Goal: Task Accomplishment & Management: Complete application form

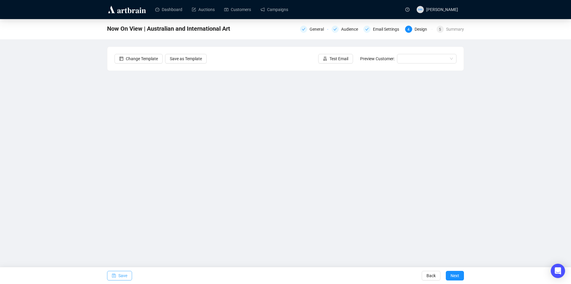
click at [122, 272] on span "Save" at bounding box center [122, 275] width 9 height 17
click at [117, 274] on button "Save" at bounding box center [119, 276] width 25 height 10
click at [121, 276] on span "Save" at bounding box center [122, 275] width 9 height 17
click at [118, 275] on button "Save" at bounding box center [119, 276] width 25 height 10
click at [121, 275] on span "Save" at bounding box center [122, 275] width 9 height 17
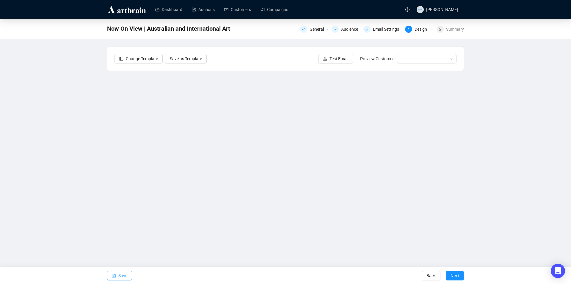
click at [124, 274] on span "Save" at bounding box center [122, 275] width 9 height 17
click at [121, 276] on span "Save" at bounding box center [122, 275] width 9 height 17
click at [126, 271] on span "Save" at bounding box center [122, 275] width 9 height 17
click at [123, 276] on span "Save" at bounding box center [122, 275] width 9 height 17
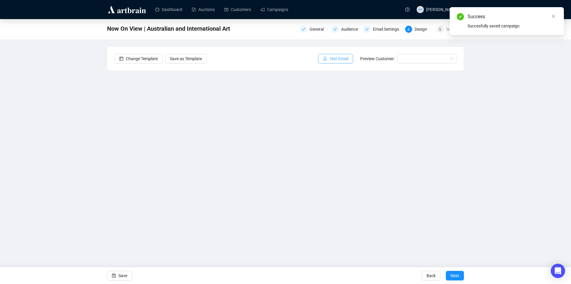
click at [342, 58] on span "Test Email" at bounding box center [339, 58] width 19 height 7
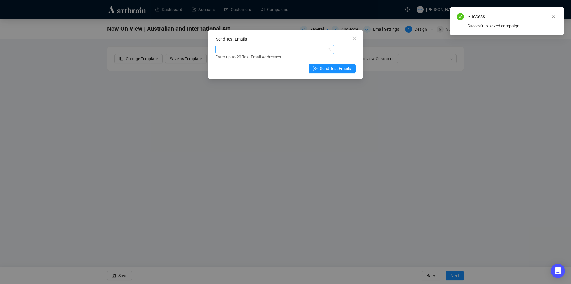
click at [280, 46] on div at bounding box center [272, 49] width 110 height 8
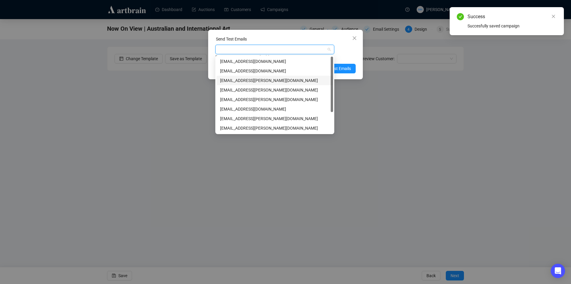
click at [225, 80] on div "mwong@shapiro.com.au" at bounding box center [275, 80] width 110 height 7
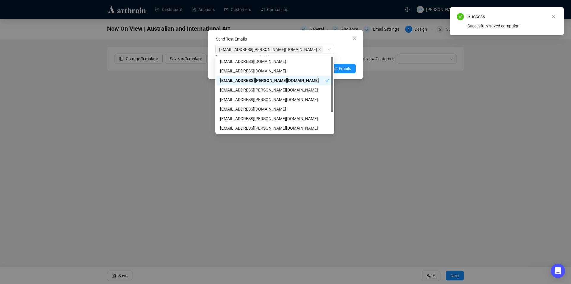
click at [348, 56] on div "Enter up to 20 Test Email Addresses" at bounding box center [285, 57] width 140 height 7
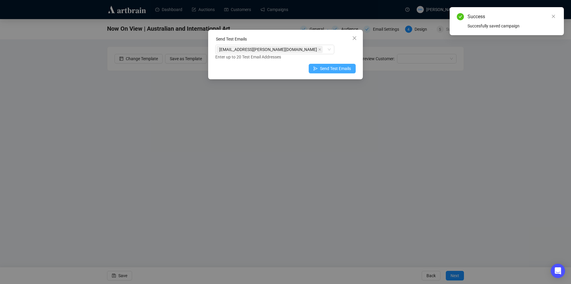
click at [342, 69] on span "Send Test Emails" at bounding box center [335, 68] width 31 height 7
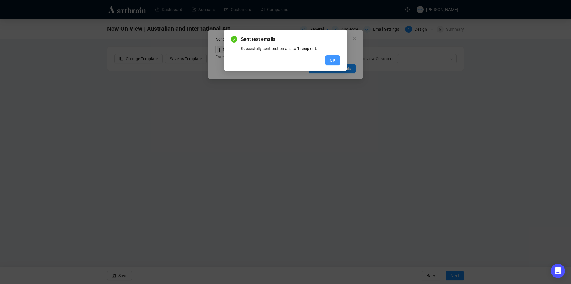
click at [337, 59] on button "OK" at bounding box center [332, 60] width 15 height 10
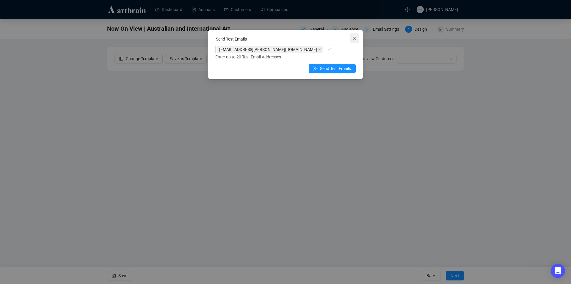
click at [352, 40] on button "Close" at bounding box center [355, 38] width 10 height 10
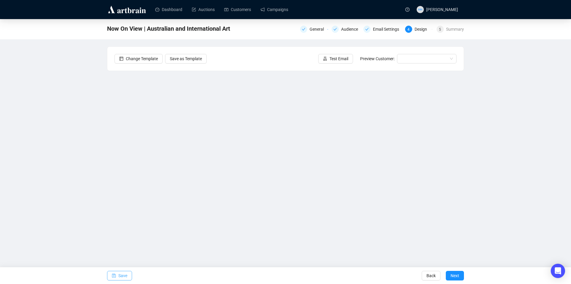
click at [120, 274] on span "Save" at bounding box center [122, 275] width 9 height 17
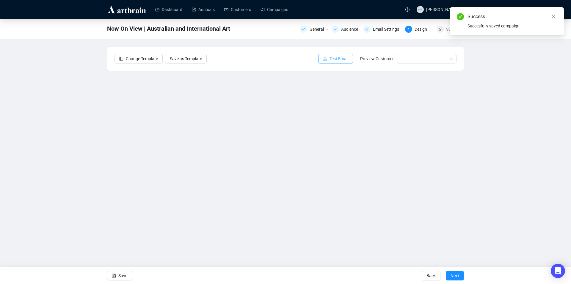
click at [332, 60] on span "Test Email" at bounding box center [339, 58] width 19 height 7
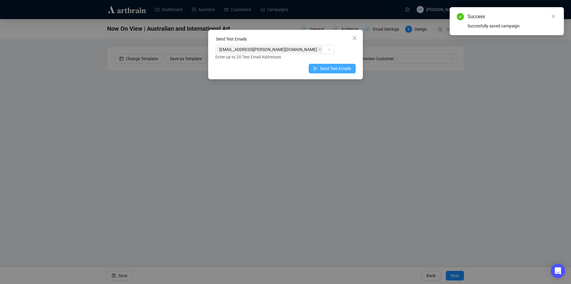
click at [322, 67] on span "Send Test Emails" at bounding box center [335, 68] width 31 height 7
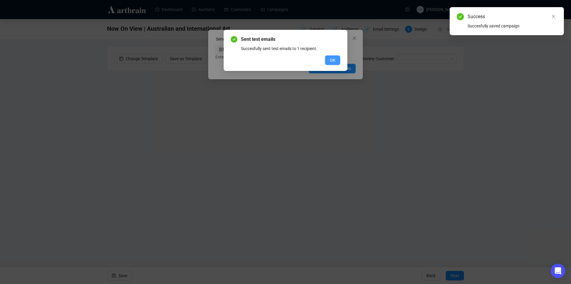
click at [338, 60] on button "OK" at bounding box center [332, 60] width 15 height 10
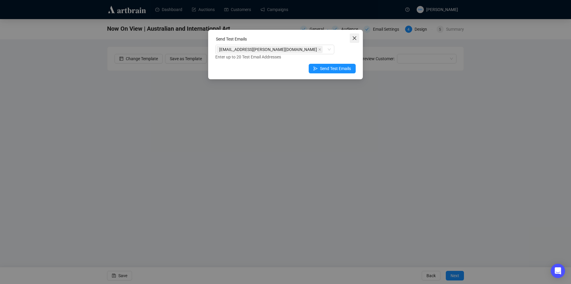
click at [357, 34] on button "Close" at bounding box center [355, 38] width 10 height 10
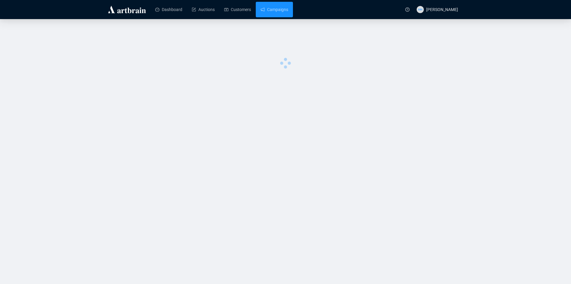
click at [275, 5] on link "Campaigns" at bounding box center [275, 9] width 28 height 15
